Goal: Task Accomplishment & Management: Manage account settings

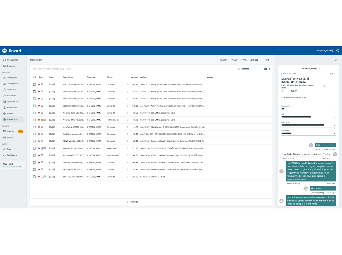
scroll to position [271, 499]
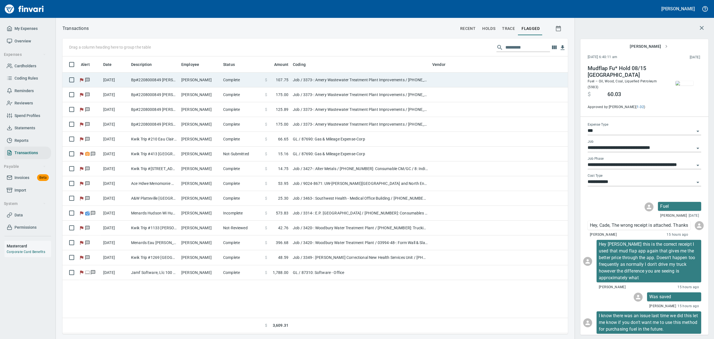
click at [147, 80] on td "Bp#2208000849 [PERSON_NAME][GEOGRAPHIC_DATA]" at bounding box center [154, 80] width 50 height 15
type input "**********"
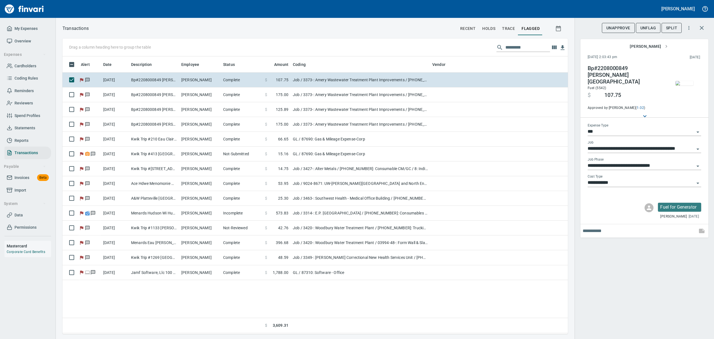
scroll to position [271, 499]
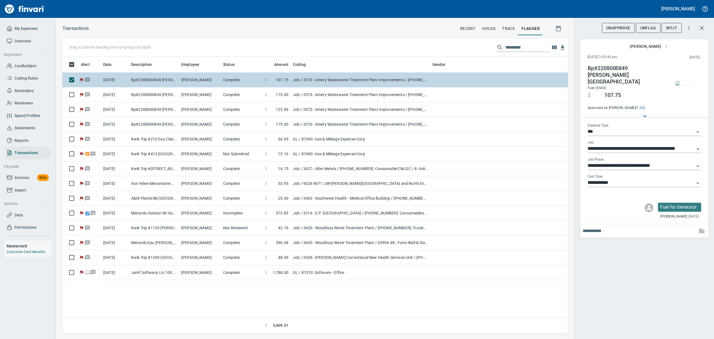
click at [327, 80] on td "Job / 3373-: Amery Wastewater Treatment Plant Improvements / [PHONE_NUMBER]: Ge…" at bounding box center [361, 80] width 140 height 15
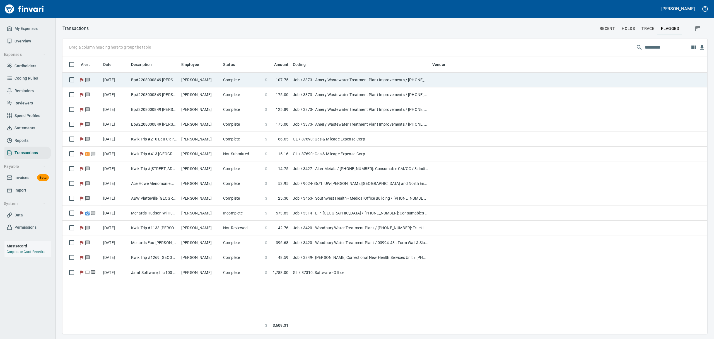
scroll to position [271, 609]
click at [327, 80] on td "Job / 3373-: Amery Wastewater Treatment Plant Improvements / [PHONE_NUMBER]: Ge…" at bounding box center [361, 80] width 140 height 15
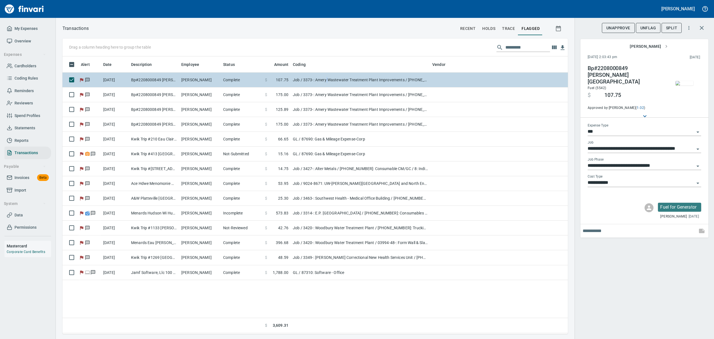
scroll to position [271, 499]
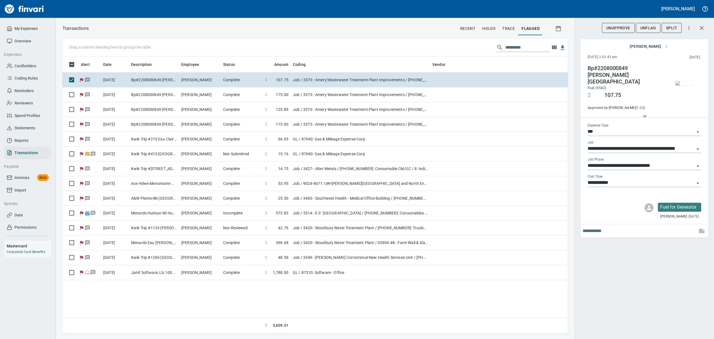
click at [684, 84] on img "button" at bounding box center [685, 83] width 18 height 4
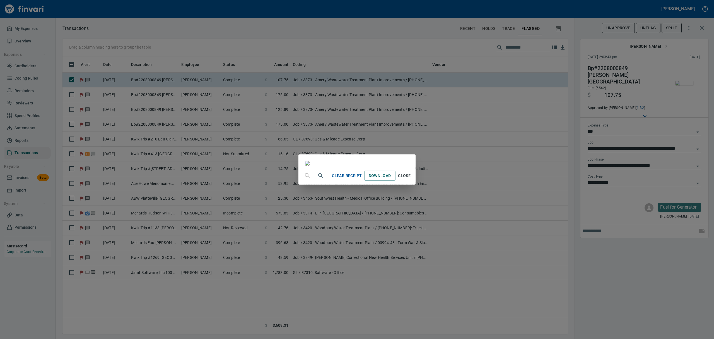
click at [411, 179] on span "Close" at bounding box center [404, 175] width 13 height 7
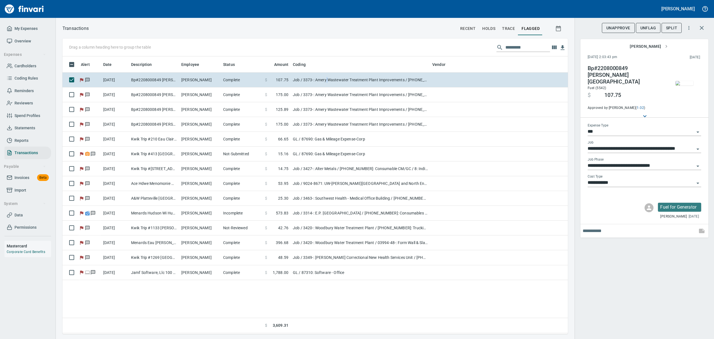
click at [647, 28] on span "UnFlag" at bounding box center [649, 28] width 16 height 7
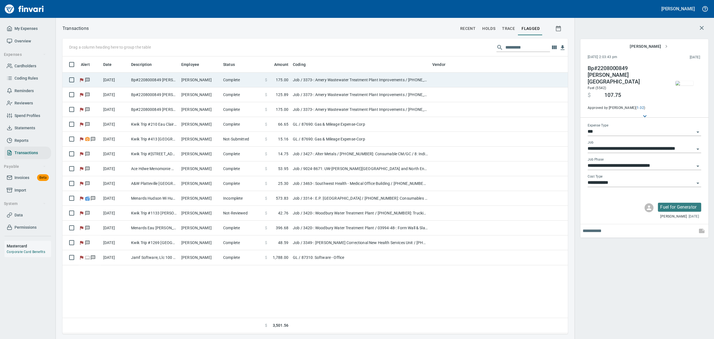
click at [174, 78] on td "Bp#2208000849 [PERSON_NAME][GEOGRAPHIC_DATA]" at bounding box center [154, 80] width 50 height 15
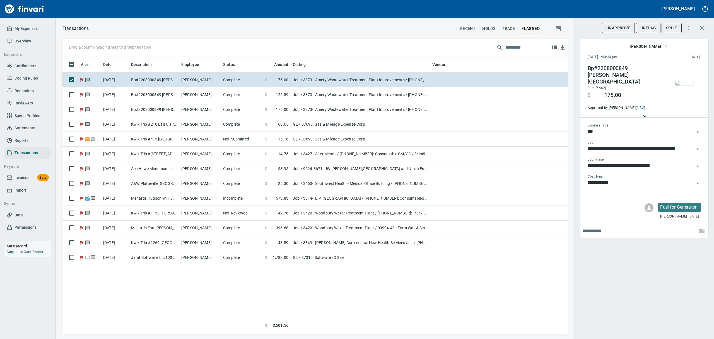
click at [686, 84] on img "button" at bounding box center [685, 83] width 18 height 4
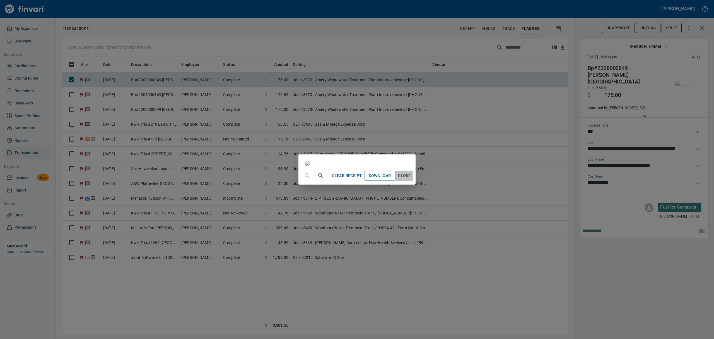
click at [411, 179] on span "Close" at bounding box center [404, 175] width 13 height 7
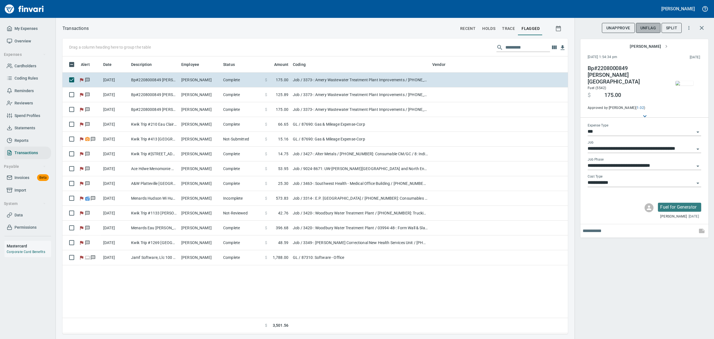
click at [642, 26] on span "UnFlag" at bounding box center [649, 28] width 16 height 7
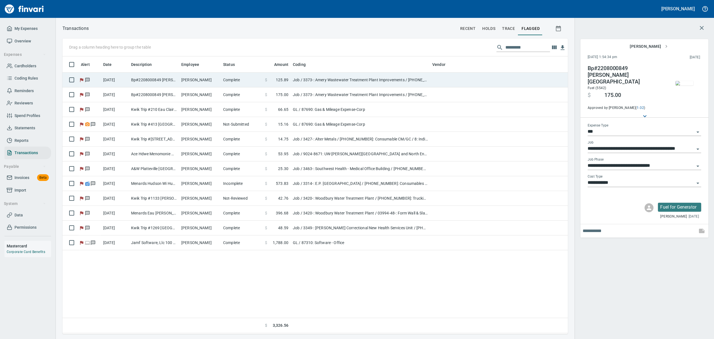
click at [161, 78] on td "Bp#2208000849 [PERSON_NAME][GEOGRAPHIC_DATA]" at bounding box center [154, 80] width 50 height 15
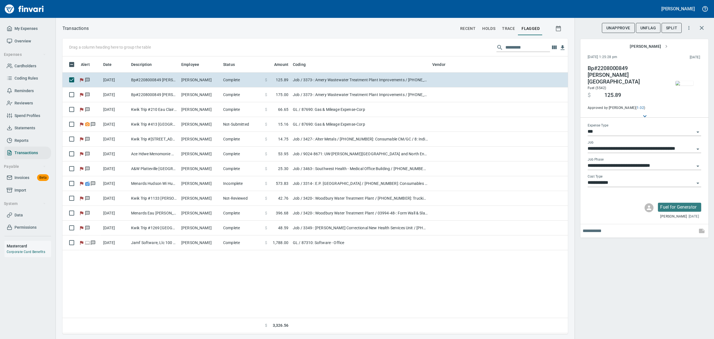
click at [689, 81] on img "button" at bounding box center [685, 83] width 18 height 4
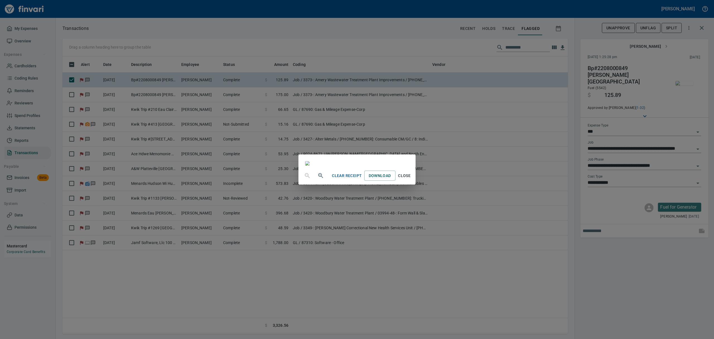
click at [411, 179] on span "Close" at bounding box center [404, 175] width 13 height 7
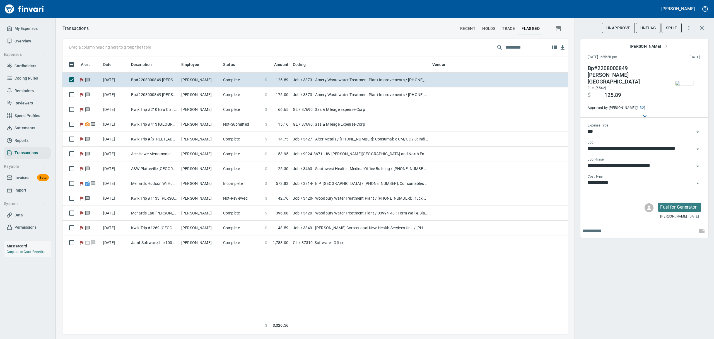
click at [644, 26] on span "UnFlag" at bounding box center [649, 28] width 16 height 7
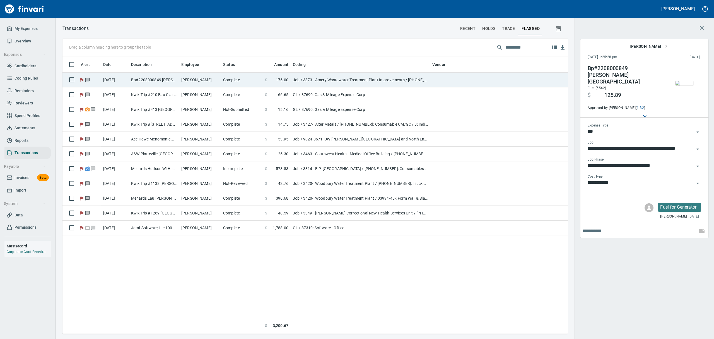
scroll to position [271, 499]
click at [200, 78] on td "[PERSON_NAME]" at bounding box center [200, 80] width 42 height 15
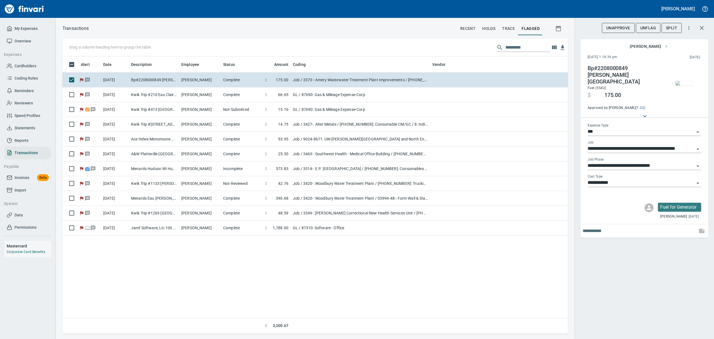
click at [681, 85] on img "button" at bounding box center [685, 83] width 18 height 4
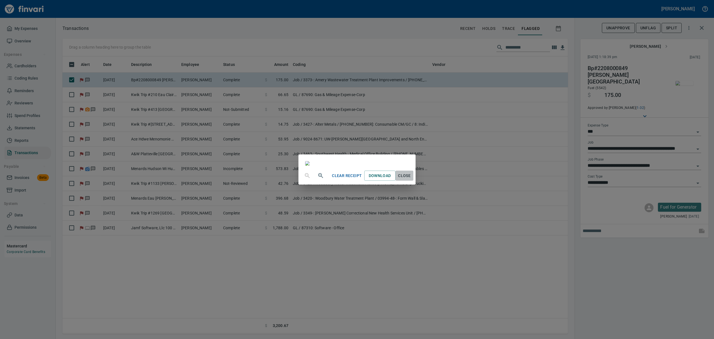
click at [411, 179] on span "Close" at bounding box center [404, 175] width 13 height 7
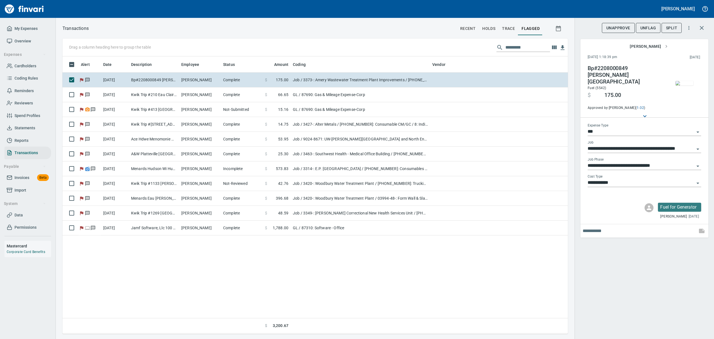
click at [651, 27] on span "UnFlag" at bounding box center [649, 28] width 16 height 7
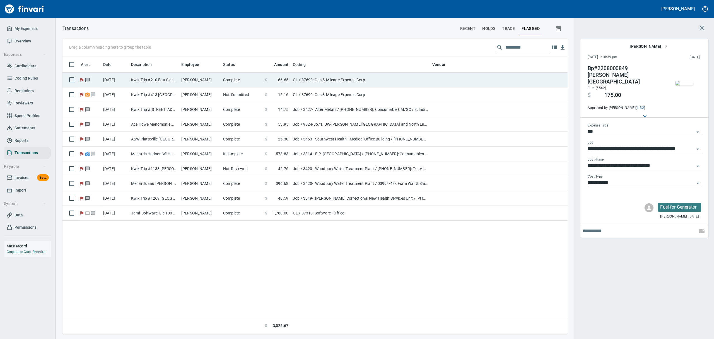
click at [165, 78] on td "Kwik Trip #210 Eau Claire WI" at bounding box center [154, 80] width 50 height 15
type input "**"
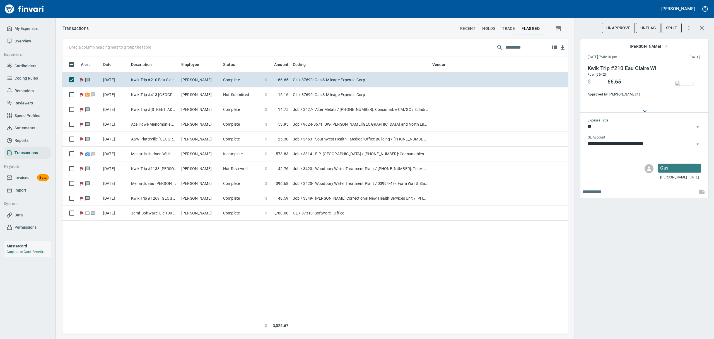
click at [687, 85] on img "button" at bounding box center [685, 83] width 18 height 4
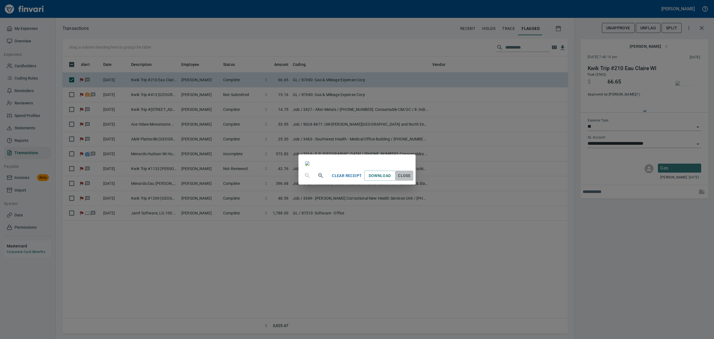
click at [411, 179] on span "Close" at bounding box center [404, 175] width 13 height 7
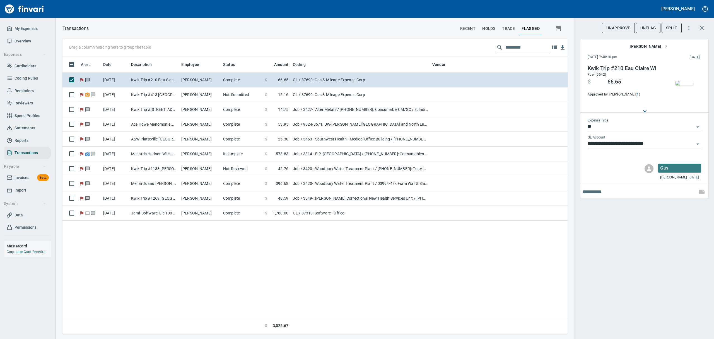
click at [649, 27] on span "UnFlag" at bounding box center [649, 28] width 16 height 7
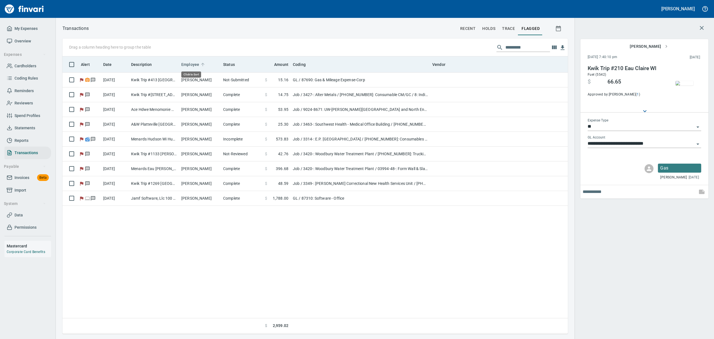
click at [191, 65] on span "Employee" at bounding box center [190, 64] width 18 height 7
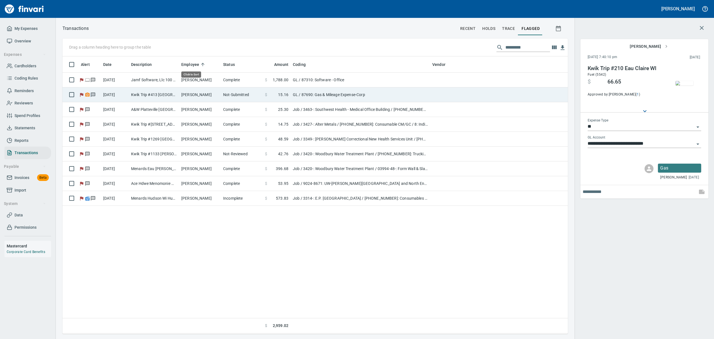
scroll to position [271, 499]
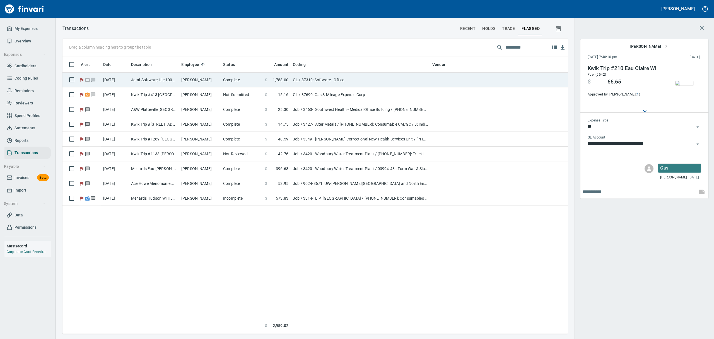
click at [191, 77] on td "[PERSON_NAME]" at bounding box center [200, 80] width 42 height 15
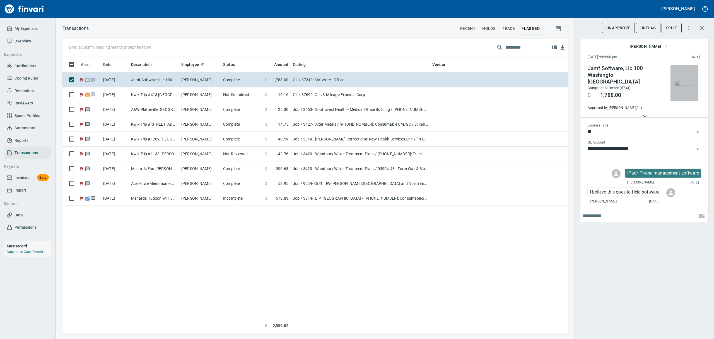
click at [692, 85] on img "button" at bounding box center [685, 83] width 18 height 4
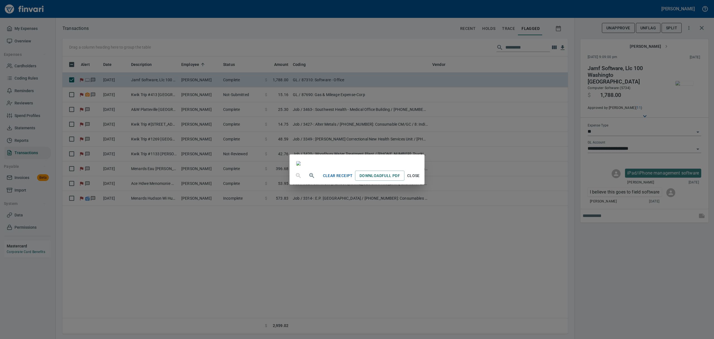
click at [420, 179] on span "Close" at bounding box center [413, 175] width 13 height 7
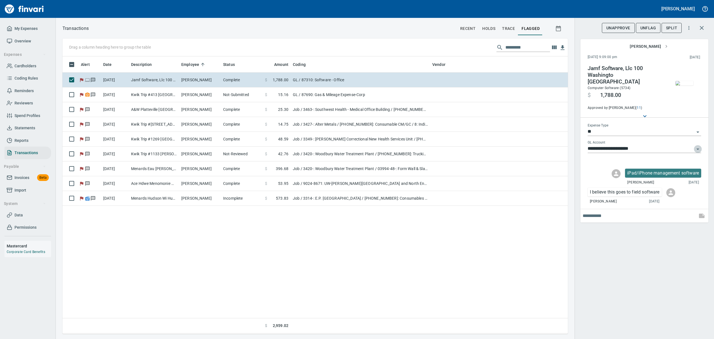
click at [698, 148] on icon "Open" at bounding box center [698, 148] width 3 height 1
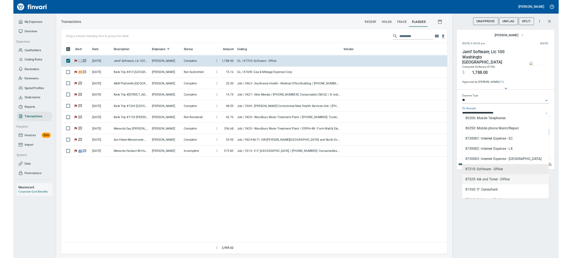
scroll to position [335, 0]
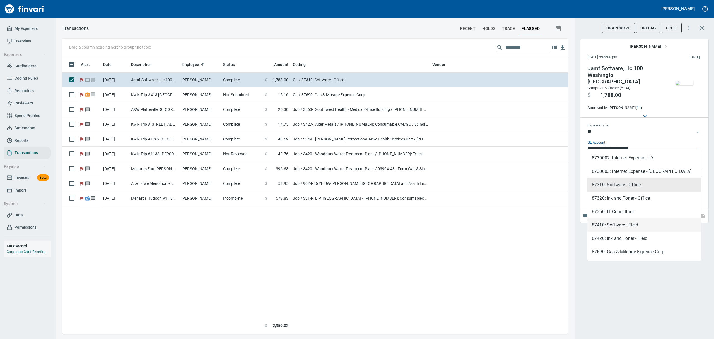
click at [634, 225] on li "87410: Software - Field" at bounding box center [645, 224] width 114 height 13
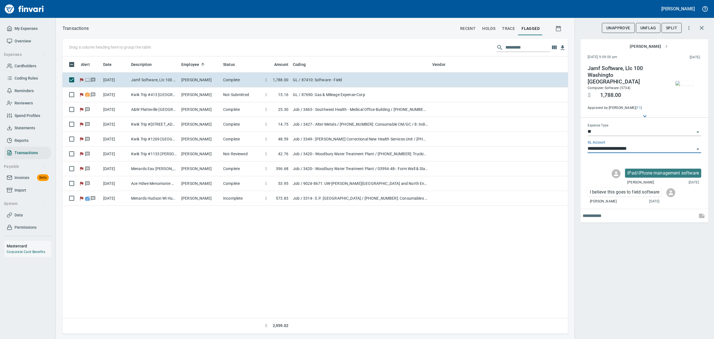
click at [684, 85] on img "button" at bounding box center [685, 83] width 18 height 4
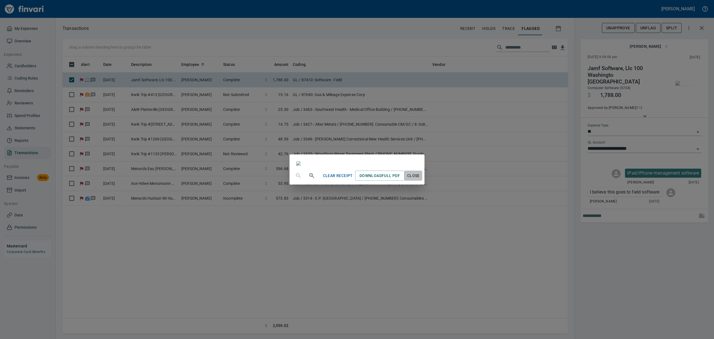
click at [420, 179] on span "Close" at bounding box center [413, 175] width 13 height 7
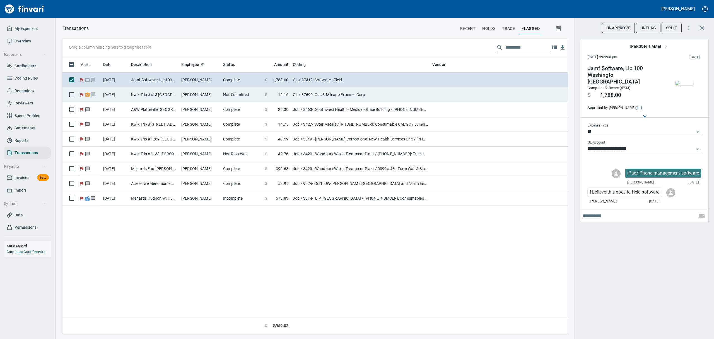
click at [196, 94] on td "[PERSON_NAME]" at bounding box center [200, 94] width 42 height 15
type input "**********"
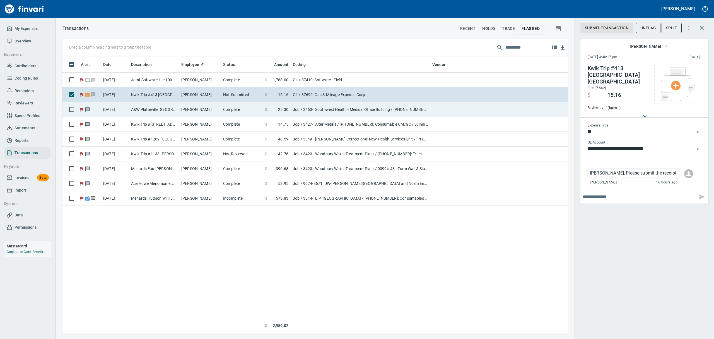
click at [184, 109] on td "[PERSON_NAME]" at bounding box center [200, 109] width 42 height 15
type input "***"
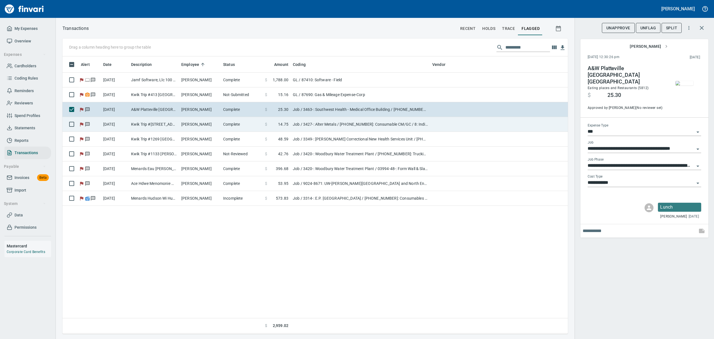
click at [179, 126] on td "Kwik Trip #[STREET_ADDRESS]" at bounding box center [154, 124] width 50 height 15
type input "**********"
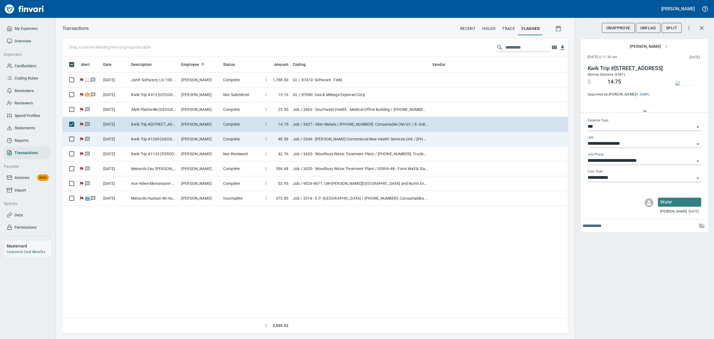
click at [195, 139] on td "[PERSON_NAME]" at bounding box center [200, 139] width 42 height 15
type input "**********"
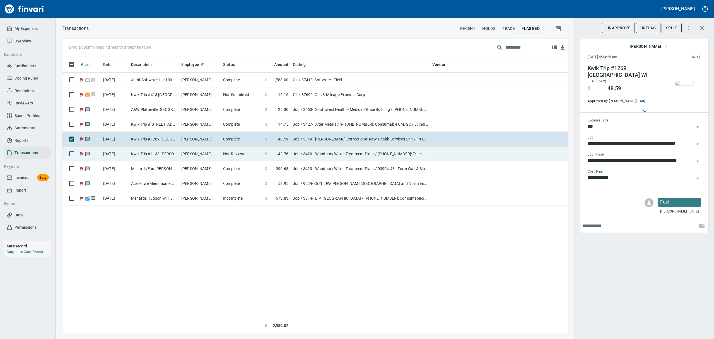
click at [181, 155] on td "[PERSON_NAME]" at bounding box center [200, 154] width 42 height 15
type input "**********"
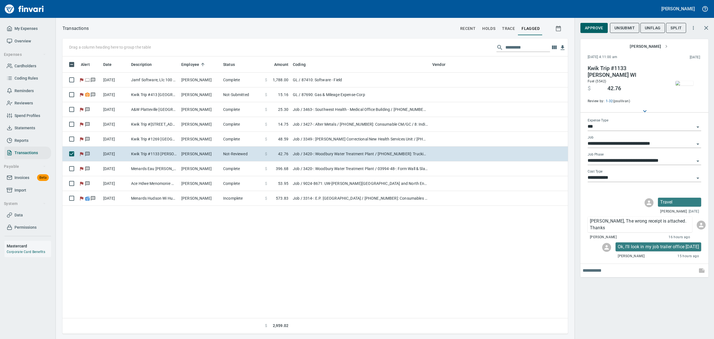
click at [689, 85] on img "button" at bounding box center [685, 83] width 18 height 4
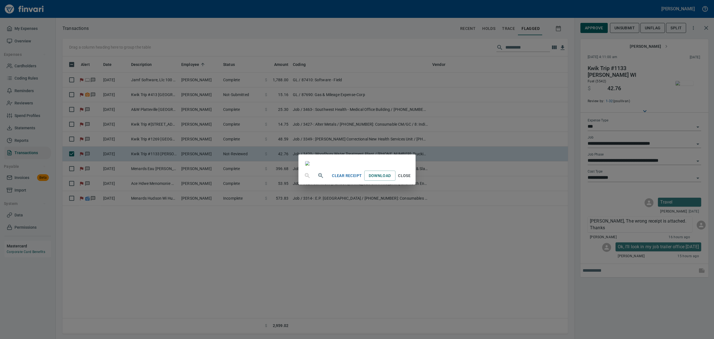
click at [628, 27] on div "Clear Receipt Download Close" at bounding box center [357, 169] width 714 height 339
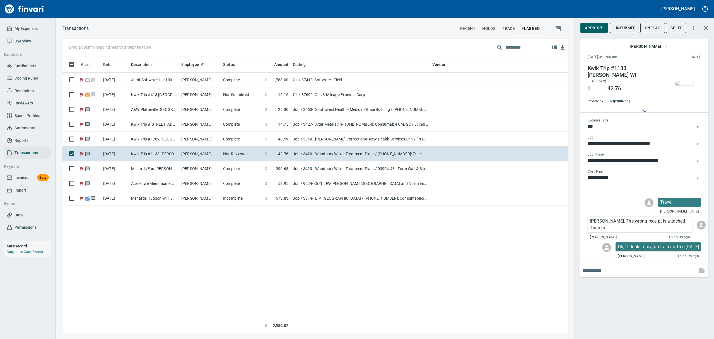
click at [628, 27] on span "Unsubmit" at bounding box center [625, 28] width 20 height 7
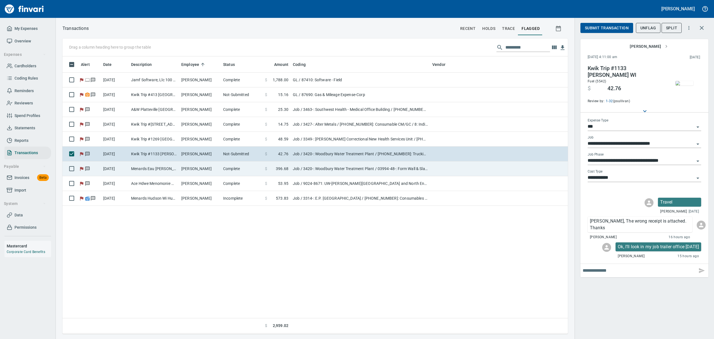
click at [148, 171] on td "Menards Eau [PERSON_NAME] [PERSON_NAME] Eau [PERSON_NAME]" at bounding box center [154, 168] width 50 height 15
type input "**********"
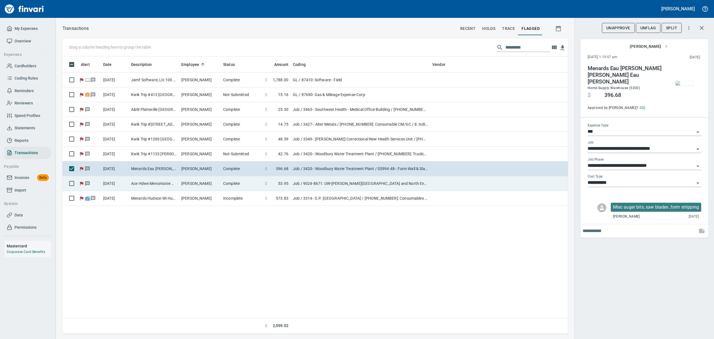
click at [151, 186] on td "Ace Hdwe Menomonie Menomonie WI" at bounding box center [154, 183] width 50 height 15
type input "**********"
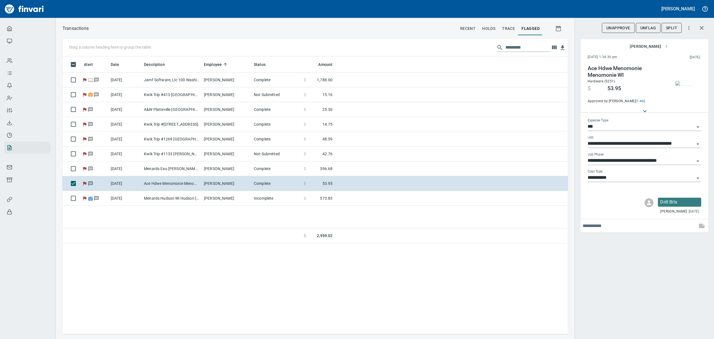
scroll to position [271, 499]
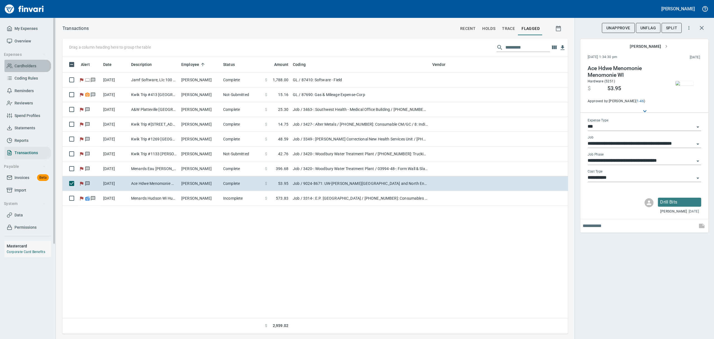
click at [18, 63] on span "Cardholders" at bounding box center [26, 66] width 22 height 7
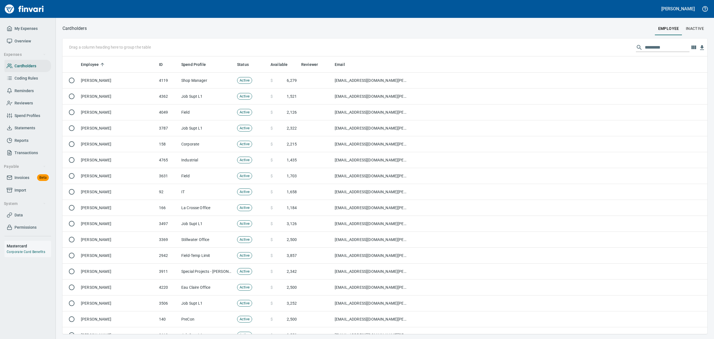
scroll to position [271, 632]
drag, startPoint x: 660, startPoint y: 42, endPoint x: 671, endPoint y: 33, distance: 13.8
click at [665, 38] on div "Cardholders employee Inactive Drag a column heading here to group the table Emp…" at bounding box center [385, 179] width 659 height 309
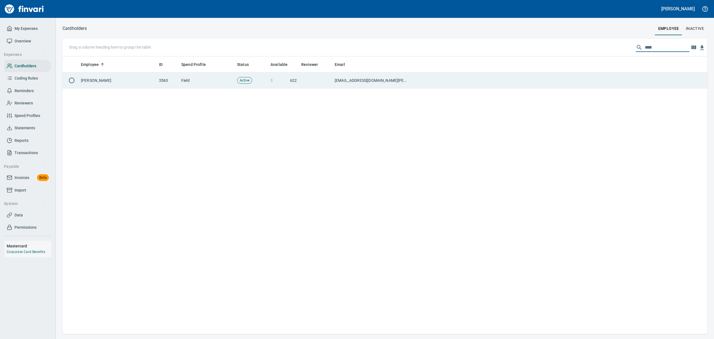
type input "****"
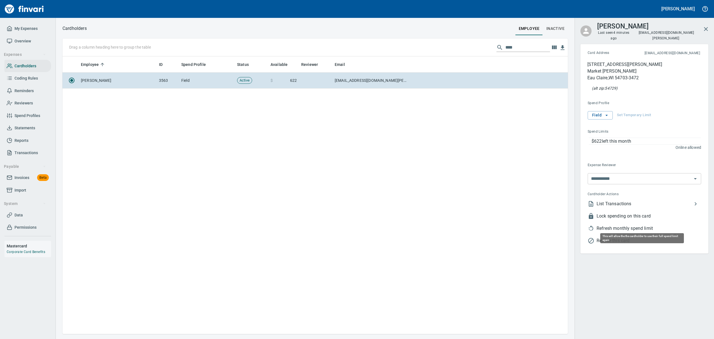
scroll to position [271, 499]
click at [622, 200] on span "List Transactions" at bounding box center [645, 203] width 96 height 7
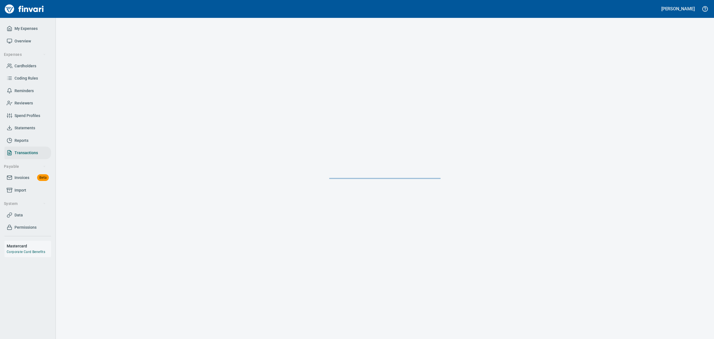
click at [622, 197] on div at bounding box center [385, 178] width 659 height 321
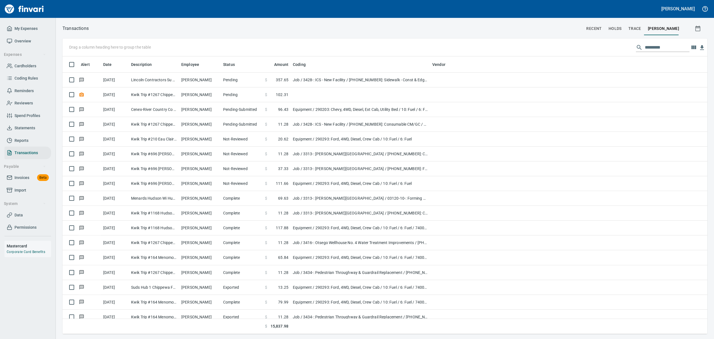
scroll to position [271, 632]
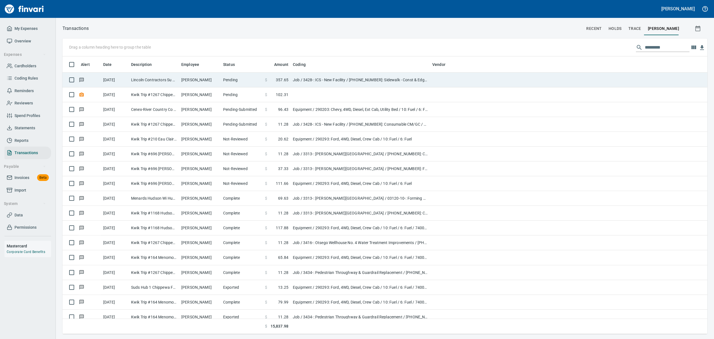
click at [286, 78] on span "357.65" at bounding box center [282, 80] width 13 height 6
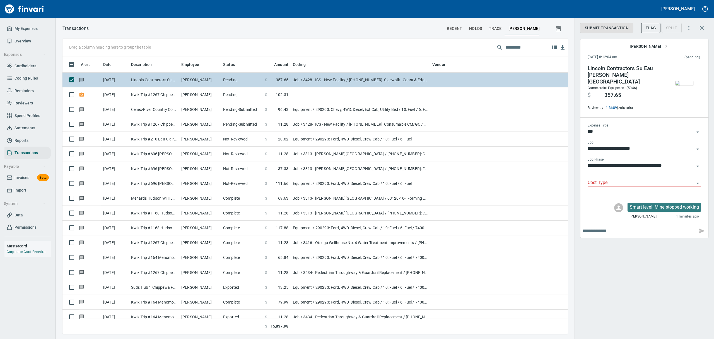
scroll to position [271, 493]
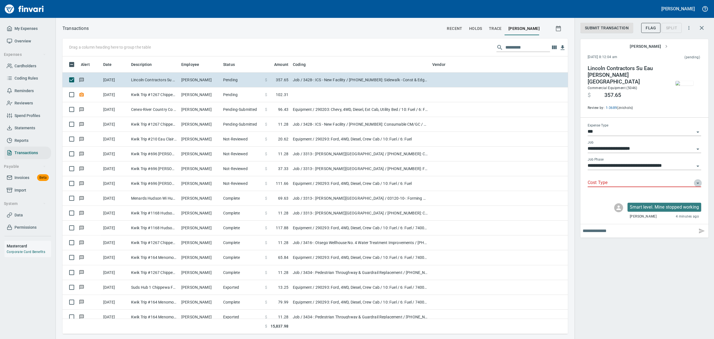
click at [698, 183] on icon "Open" at bounding box center [698, 183] width 3 height 1
click at [698, 182] on icon "Close" at bounding box center [698, 182] width 3 height 1
click at [17, 215] on span "Data" at bounding box center [19, 215] width 8 height 7
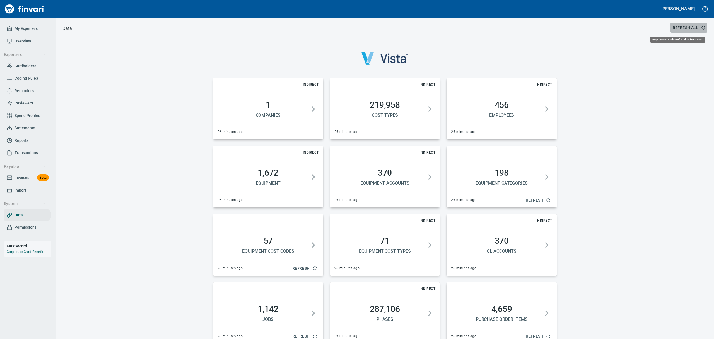
click at [681, 26] on span "Refresh All" at bounding box center [689, 27] width 32 height 7
click at [29, 128] on span "Statements" at bounding box center [25, 127] width 21 height 7
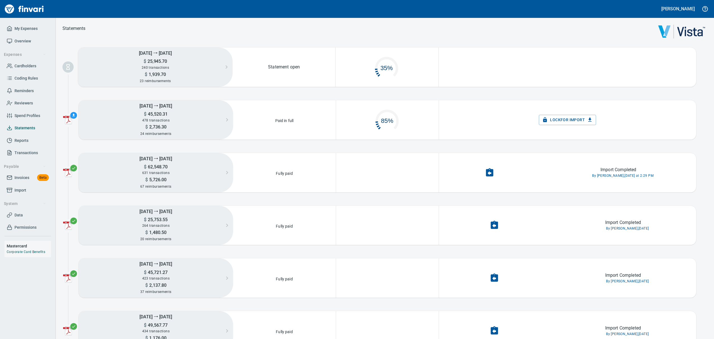
scroll to position [26, 95]
